Goal: Information Seeking & Learning: Check status

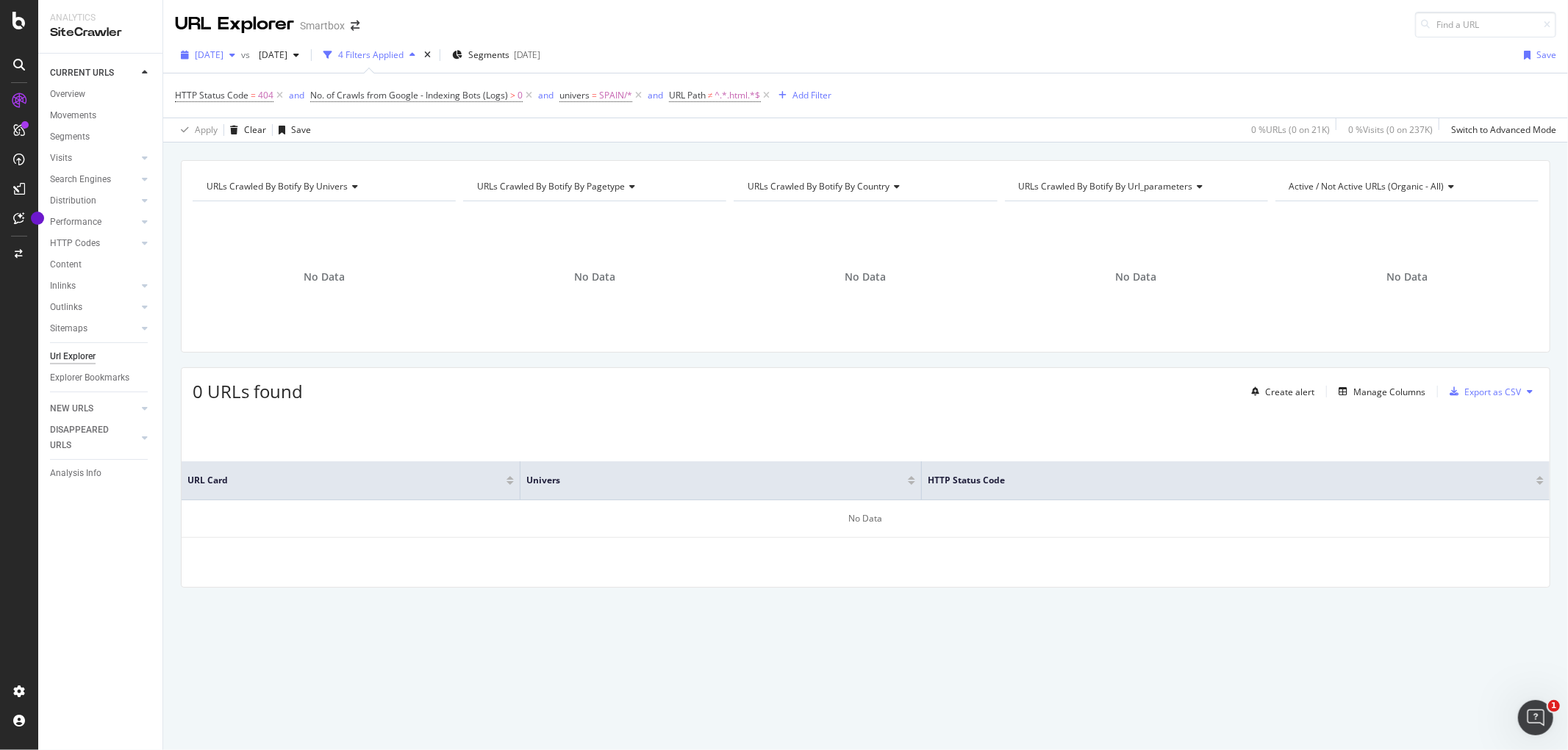
click at [241, 53] on div "button" at bounding box center [232, 55] width 17 height 9
click at [275, 103] on div "2025 Sep. 1st 21.1K URLs" at bounding box center [261, 108] width 131 height 13
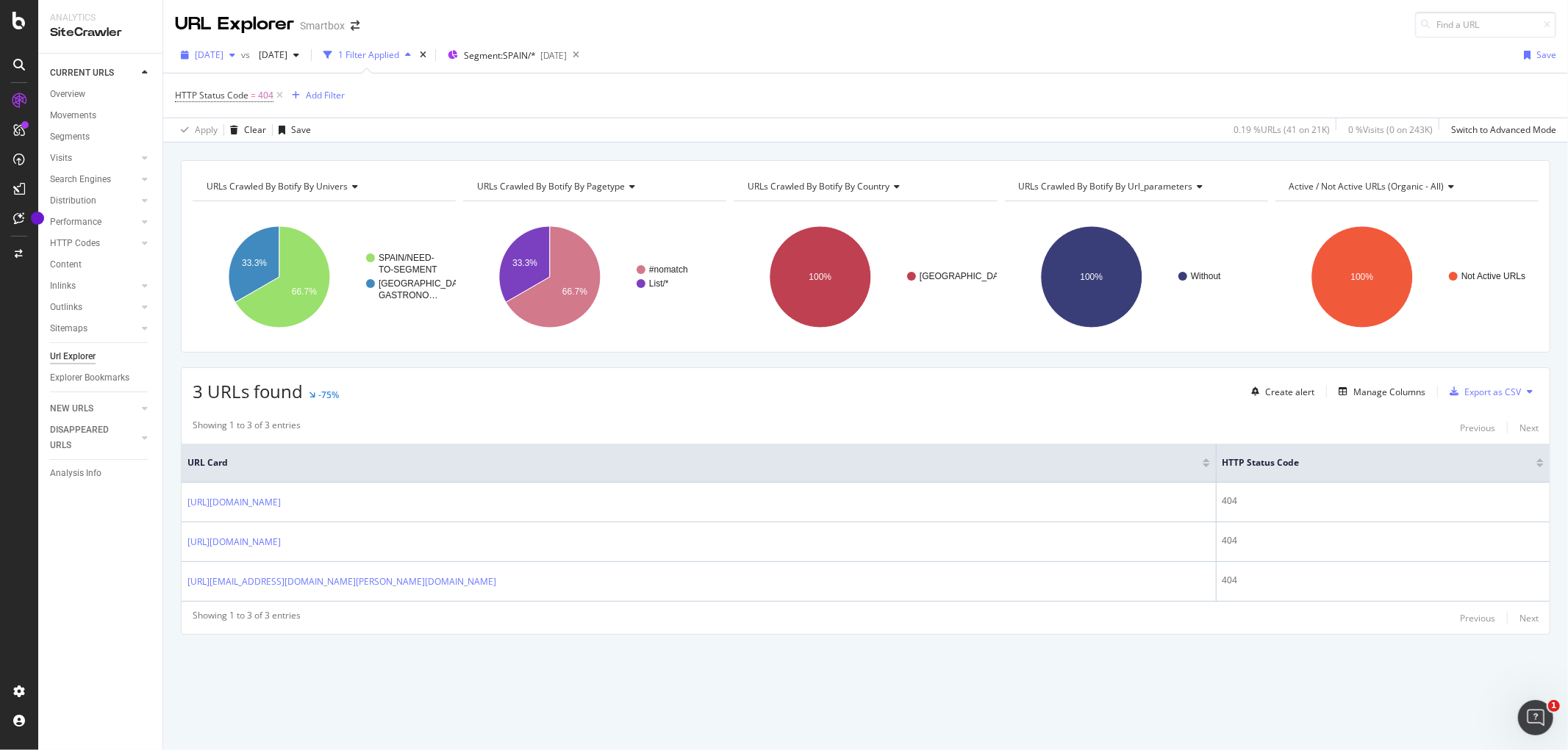
click at [222, 53] on span "[DATE]" at bounding box center [210, 55] width 29 height 12
click at [239, 107] on div "[DATE]" at bounding box center [234, 108] width 77 height 13
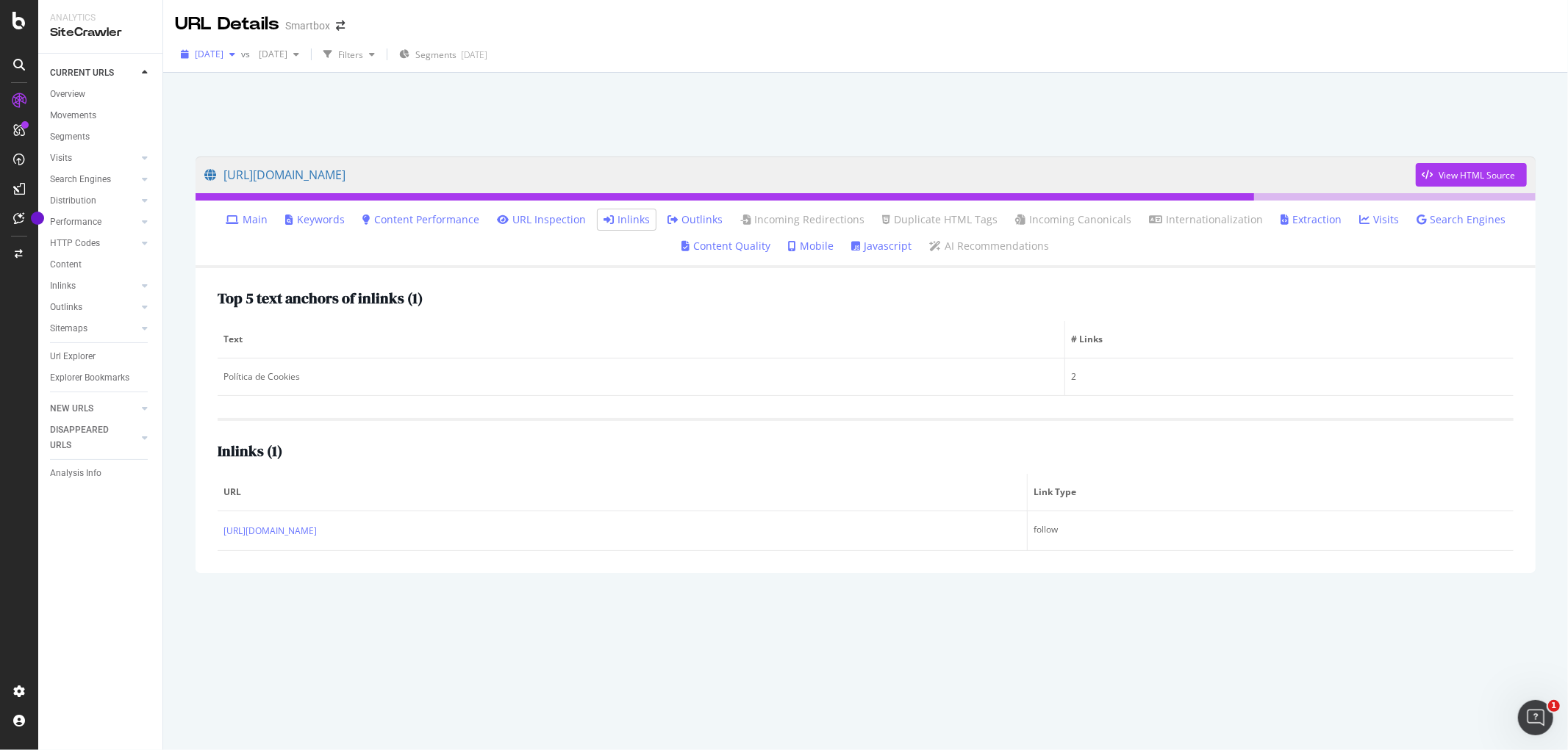
click at [210, 49] on span "[DATE]" at bounding box center [210, 54] width 29 height 12
click at [219, 107] on div "[DATE]" at bounding box center [234, 107] width 77 height 13
click at [224, 58] on span "[DATE]" at bounding box center [210, 54] width 29 height 12
click at [252, 106] on div "[DATE]" at bounding box center [234, 107] width 77 height 13
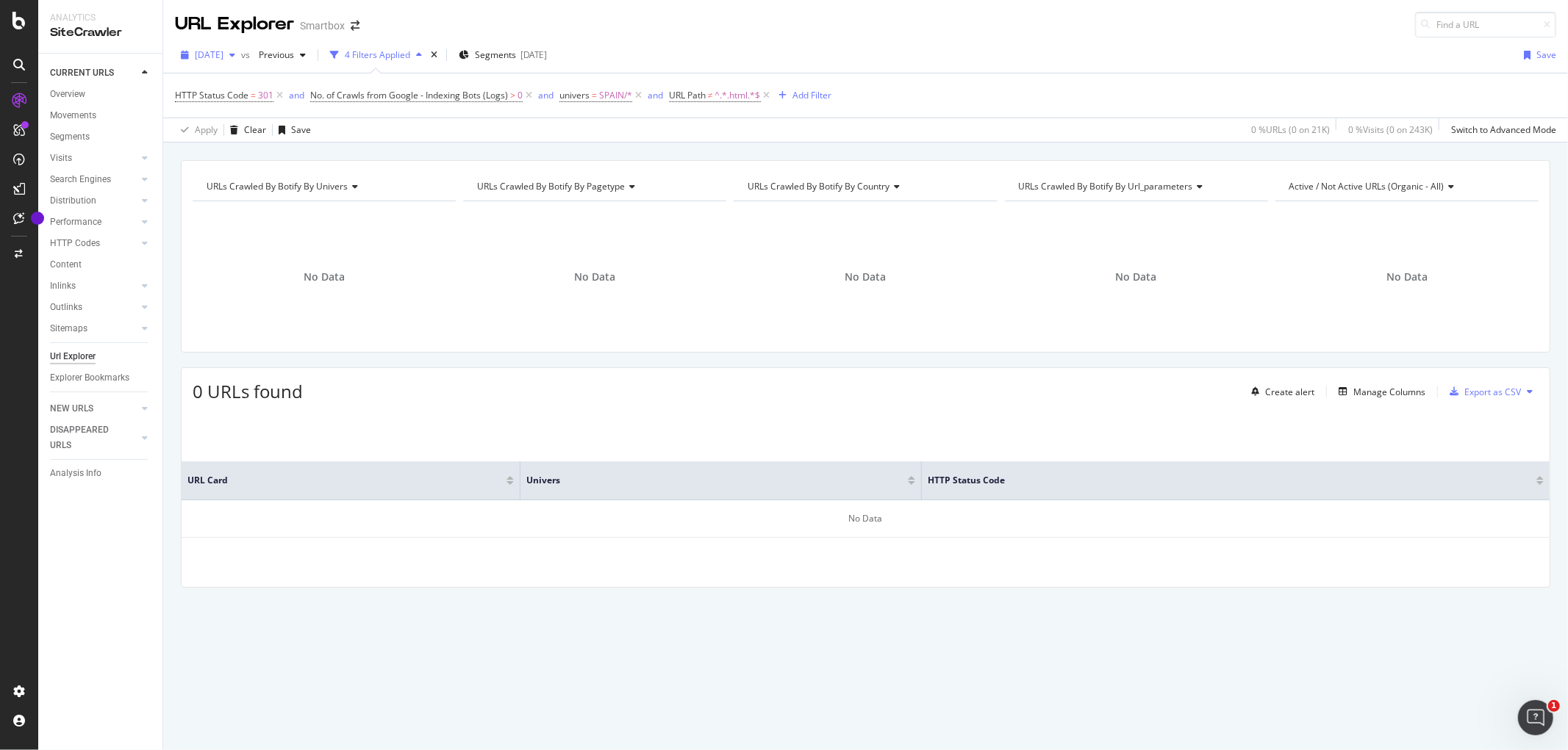
click at [224, 54] on span "[DATE]" at bounding box center [210, 55] width 29 height 12
click at [272, 111] on div "[DATE] 21.1K URLs" at bounding box center [261, 108] width 131 height 13
